Goal: Find specific page/section: Find specific page/section

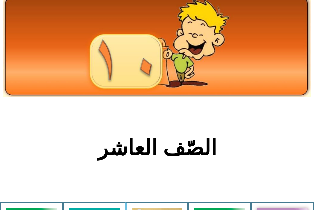
scroll to position [270, 0]
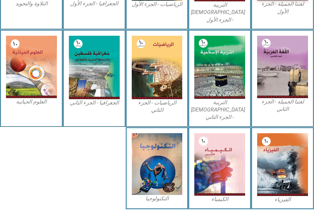
click at [153, 158] on img at bounding box center [157, 164] width 51 height 62
click at [151, 165] on img at bounding box center [157, 164] width 51 height 62
click at [156, 174] on img at bounding box center [157, 164] width 51 height 62
click at [172, 171] on img at bounding box center [157, 164] width 51 height 62
click at [225, 166] on img at bounding box center [219, 164] width 51 height 63
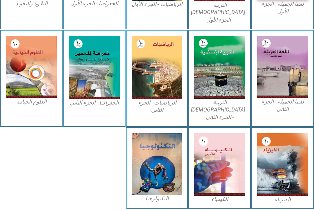
click at [223, 188] on div "الكيمياء" at bounding box center [219, 168] width 63 height 82
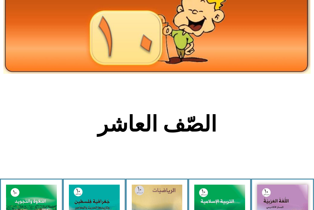
scroll to position [0, 0]
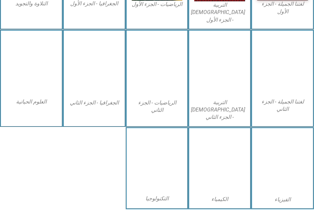
scroll to position [270, 0]
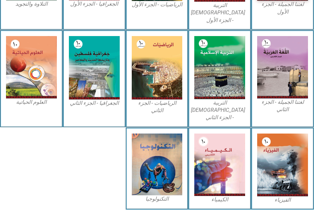
click at [29, 193] on div at bounding box center [31, 169] width 63 height 82
click at [0, 184] on div at bounding box center [31, 169] width 63 height 82
